Goal: Task Accomplishment & Management: Use online tool/utility

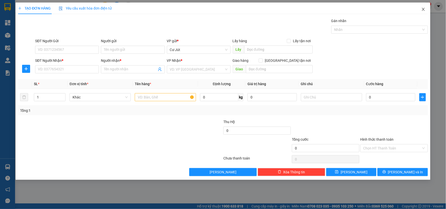
click at [424, 9] on icon "close" at bounding box center [424, 9] width 4 height 4
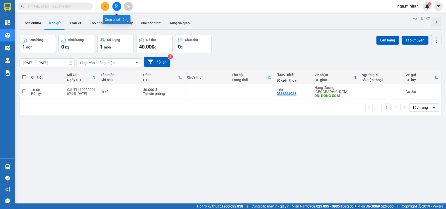
click at [116, 6] on icon "file-add" at bounding box center [117, 7] width 4 height 4
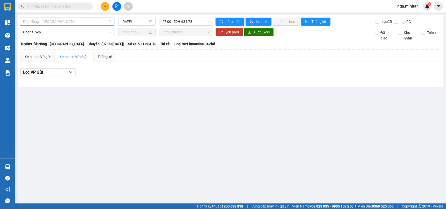
click at [85, 24] on span "Đắk Nông - [GEOGRAPHIC_DATA]" at bounding box center [67, 22] width 88 height 8
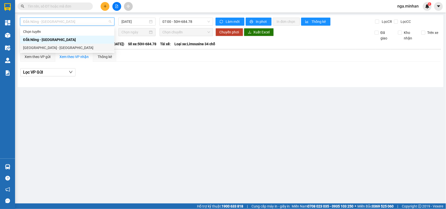
click at [45, 48] on div "[GEOGRAPHIC_DATA] - [GEOGRAPHIC_DATA]" at bounding box center [67, 48] width 88 height 6
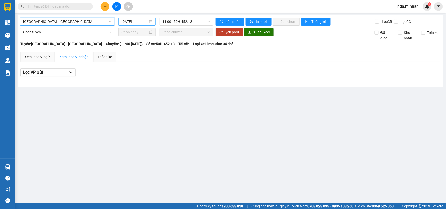
click at [134, 21] on input "[DATE]" at bounding box center [135, 22] width 26 height 6
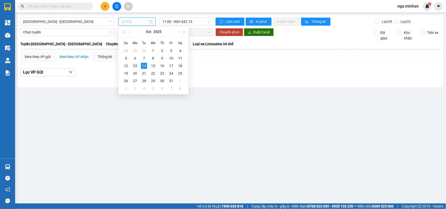
click at [135, 64] on div "13" at bounding box center [135, 66] width 6 height 6
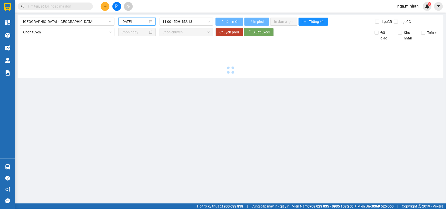
type input "[DATE]"
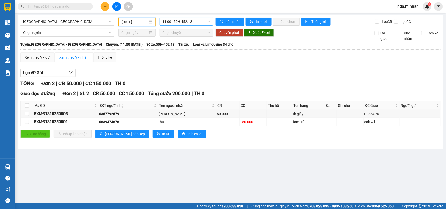
click at [186, 19] on span "11:00 - 50H-452.13" at bounding box center [186, 22] width 47 height 8
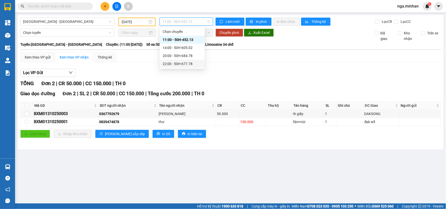
click at [187, 66] on div "22:00 - 50H-677.78" at bounding box center [182, 64] width 39 height 6
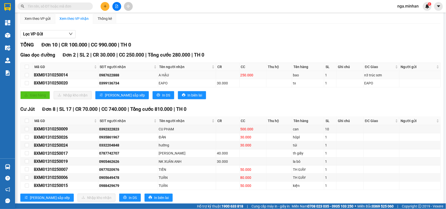
scroll to position [51, 0]
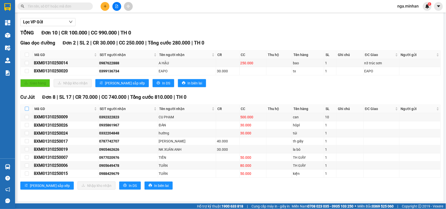
click at [27, 106] on label at bounding box center [27, 109] width 4 height 6
click at [27, 107] on input "checkbox" at bounding box center [27, 109] width 4 height 4
checkbox input "true"
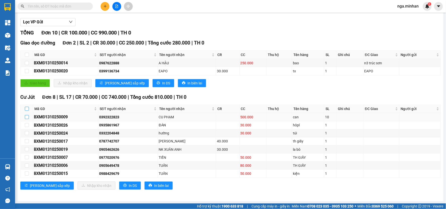
checkbox input "true"
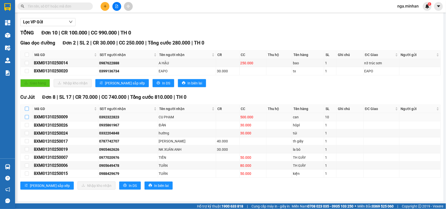
checkbox input "true"
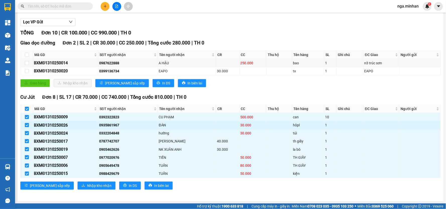
click at [26, 123] on input "checkbox" at bounding box center [27, 125] width 4 height 4
checkbox input "false"
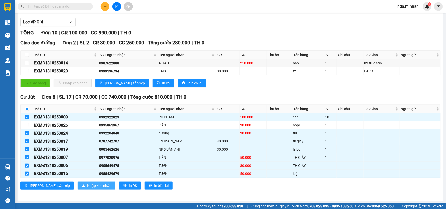
click at [87, 184] on span "Nhập kho nhận" at bounding box center [99, 186] width 24 height 6
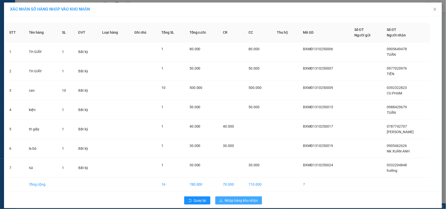
click at [249, 201] on span "Nhập hàng kho nhận" at bounding box center [241, 201] width 33 height 6
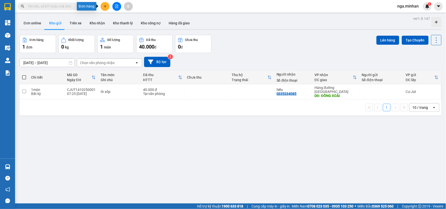
click at [121, 5] on div at bounding box center [117, 6] width 38 height 9
click at [117, 8] on icon "file-add" at bounding box center [117, 7] width 4 height 4
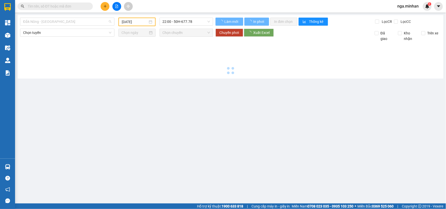
drag, startPoint x: 75, startPoint y: 23, endPoint x: 43, endPoint y: 33, distance: 33.4
click at [63, 26] on body "Kết quả tìm kiếm ( 0 ) Bộ lọc No Data nga.minhan 1 Tổng Quan Kho hàng mới Điều …" at bounding box center [223, 104] width 446 height 209
type input "[DATE]"
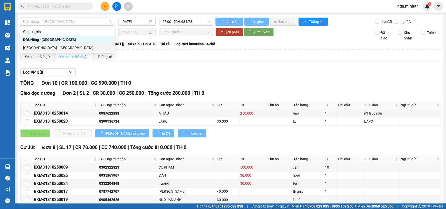
click at [35, 46] on div "[GEOGRAPHIC_DATA] - [GEOGRAPHIC_DATA]" at bounding box center [67, 48] width 88 height 6
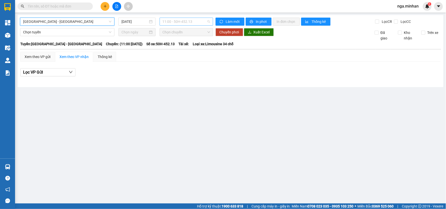
click at [182, 19] on span "11:00 - 50H-452.13" at bounding box center [186, 22] width 47 height 8
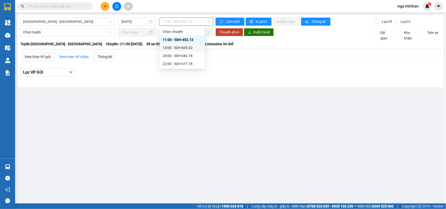
click at [180, 50] on div "14:00 - 50H-605.02" at bounding box center [182, 48] width 39 height 6
drag, startPoint x: 188, startPoint y: 23, endPoint x: 186, endPoint y: 50, distance: 27.7
click at [188, 24] on span "14:00 - 50H-605.02" at bounding box center [186, 22] width 47 height 8
click at [186, 64] on div "22:00 - 50H-677.78" at bounding box center [182, 64] width 39 height 6
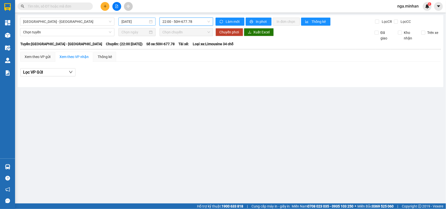
click at [132, 22] on input "[DATE]" at bounding box center [135, 22] width 26 height 6
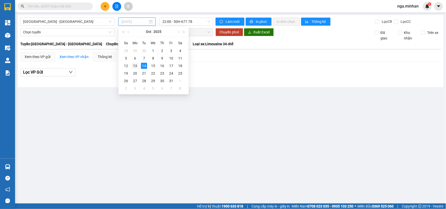
click at [135, 63] on div "13" at bounding box center [135, 66] width 6 height 6
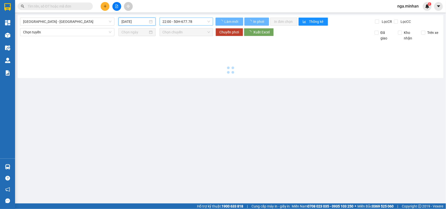
type input "[DATE]"
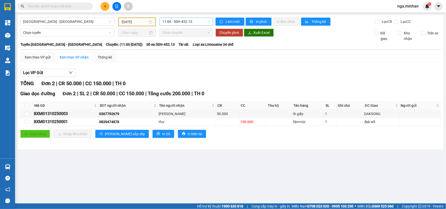
click at [180, 23] on span "11:00 - 50H-452.13" at bounding box center [186, 22] width 47 height 8
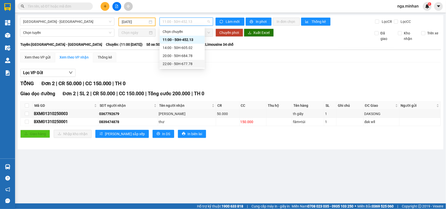
click at [189, 66] on div "22:00 - 50H-677.78" at bounding box center [182, 64] width 39 height 6
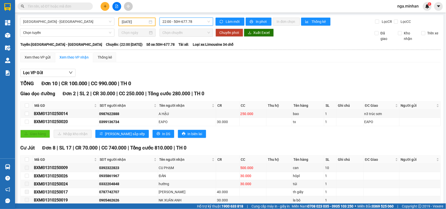
scroll to position [51, 0]
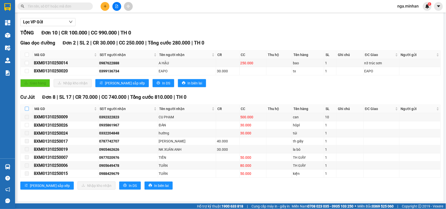
click at [28, 109] on input "checkbox" at bounding box center [27, 109] width 4 height 4
checkbox input "true"
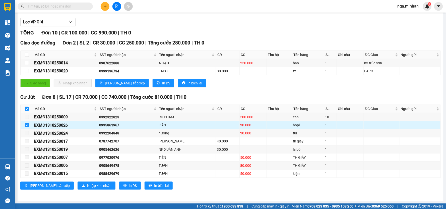
drag, startPoint x: 28, startPoint y: 107, endPoint x: 26, endPoint y: 121, distance: 13.6
click at [28, 109] on input "checkbox" at bounding box center [27, 109] width 4 height 4
checkbox input "false"
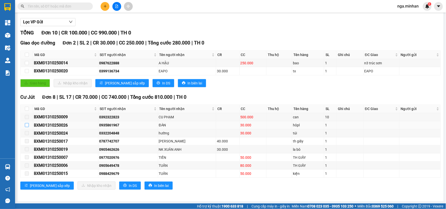
click at [27, 123] on input "checkbox" at bounding box center [27, 125] width 4 height 4
checkbox input "true"
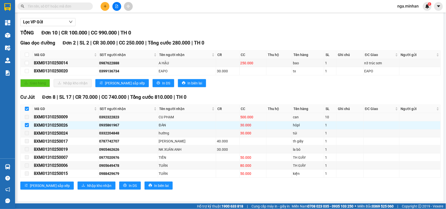
drag, startPoint x: 27, startPoint y: 124, endPoint x: 27, endPoint y: 114, distance: 10.0
click at [27, 124] on input "checkbox" at bounding box center [27, 125] width 4 height 4
checkbox input "false"
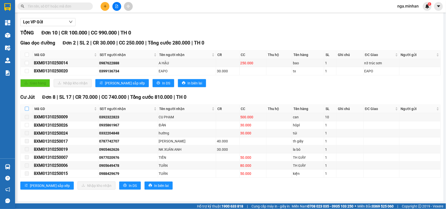
click at [27, 110] on input "checkbox" at bounding box center [27, 109] width 4 height 4
checkbox input "true"
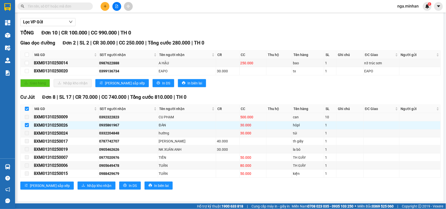
drag, startPoint x: 28, startPoint y: 108, endPoint x: 28, endPoint y: 118, distance: 10.6
click at [28, 108] on input "checkbox" at bounding box center [27, 109] width 4 height 4
checkbox input "false"
